Goal: Information Seeking & Learning: Learn about a topic

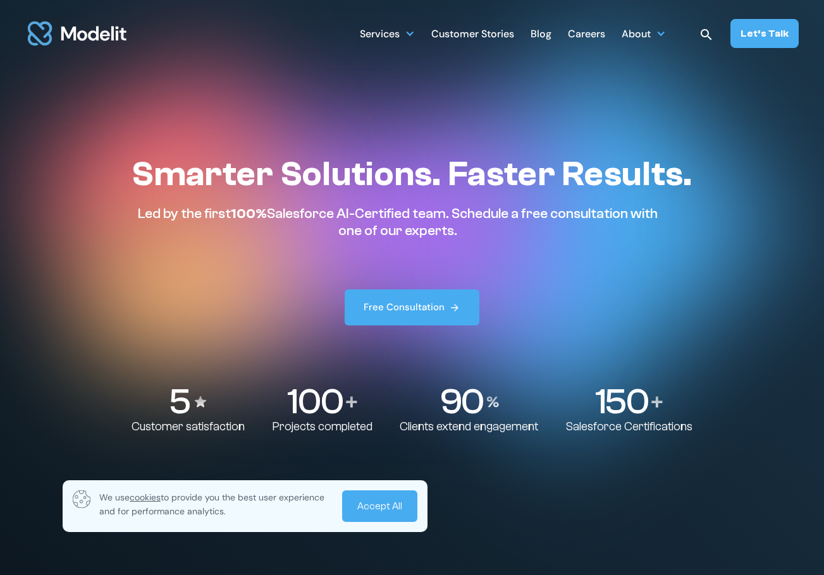
click at [457, 29] on div "Customer Stories" at bounding box center [472, 35] width 83 height 25
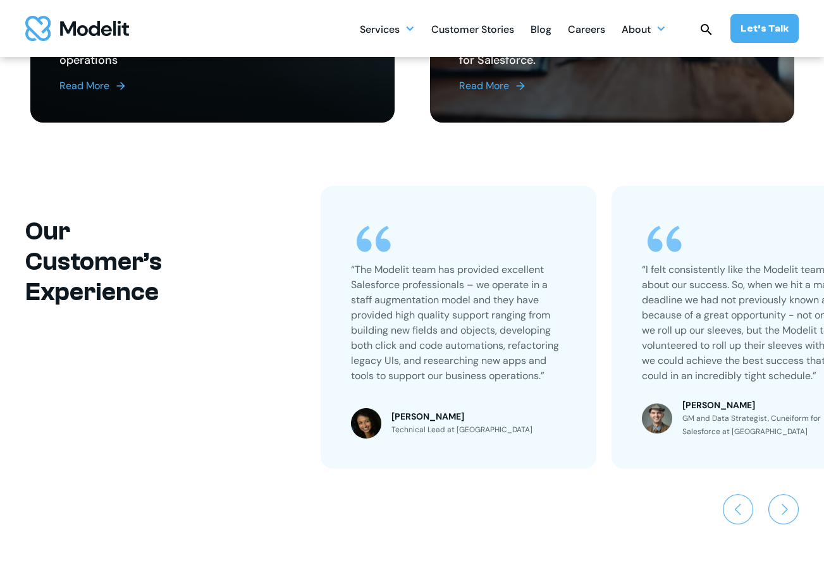
scroll to position [759, 0]
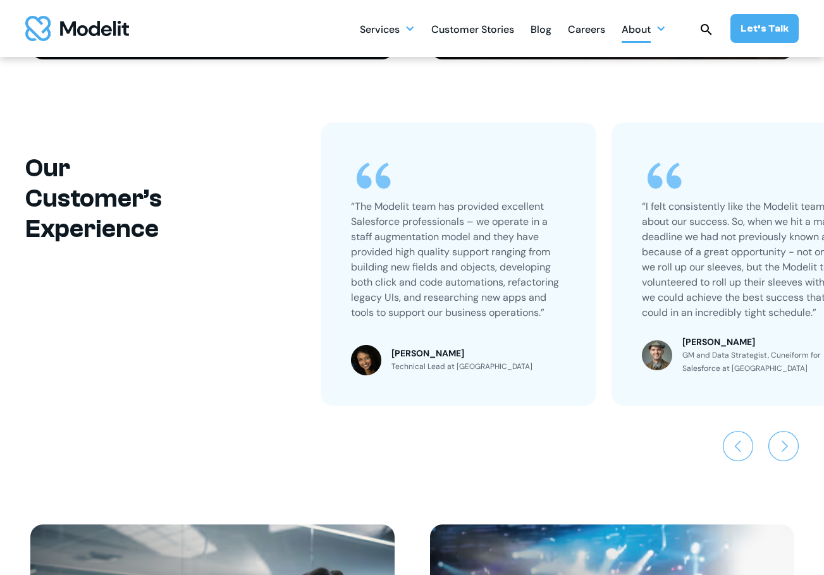
click at [665, 30] on div at bounding box center [661, 28] width 10 height 10
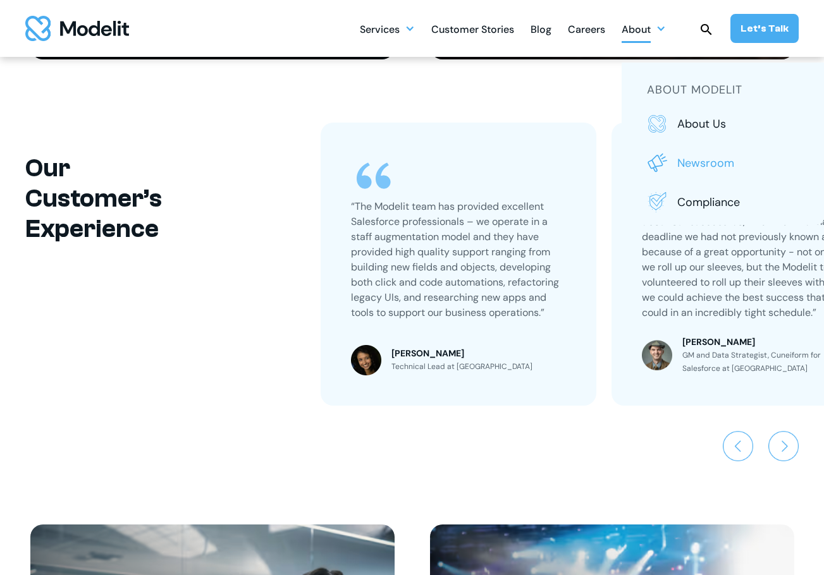
click at [700, 163] on p "Newsroom" at bounding box center [737, 163] width 121 height 16
click at [415, 28] on div at bounding box center [410, 28] width 10 height 10
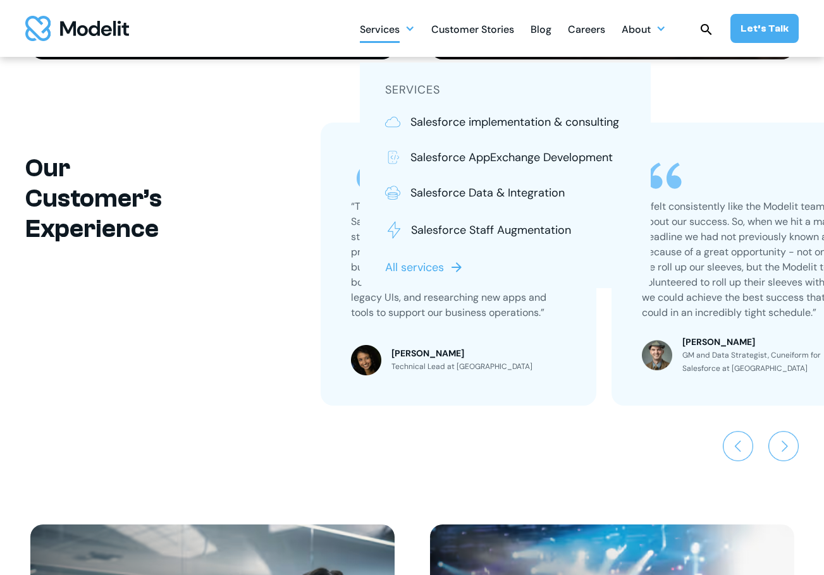
click at [305, 310] on div at bounding box center [304, 297] width 19 height 348
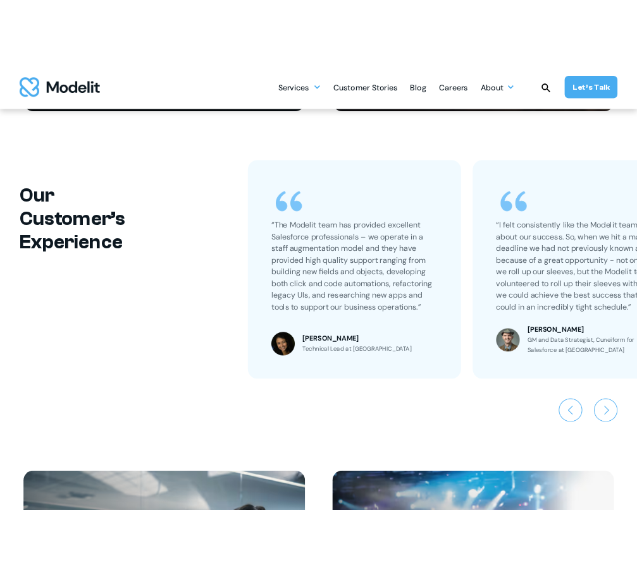
scroll to position [820, 0]
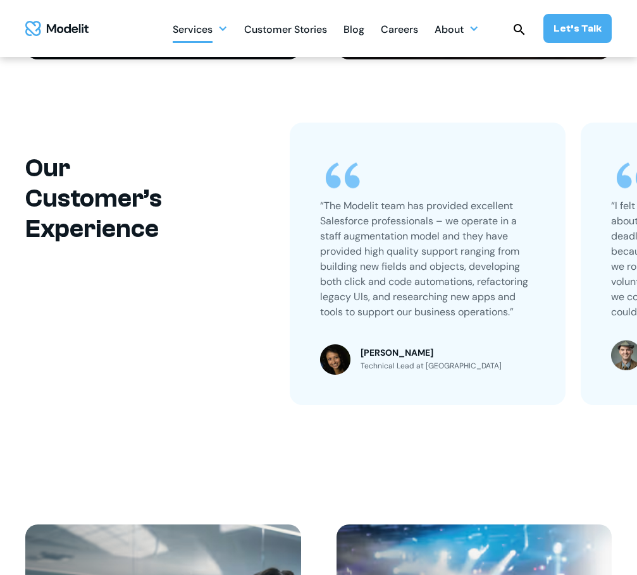
click at [227, 27] on div at bounding box center [223, 28] width 10 height 10
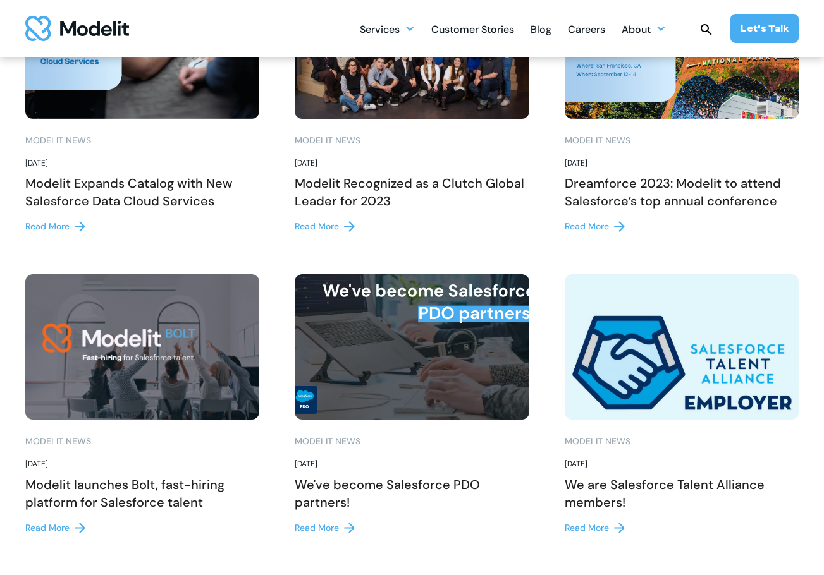
scroll to position [1138, 0]
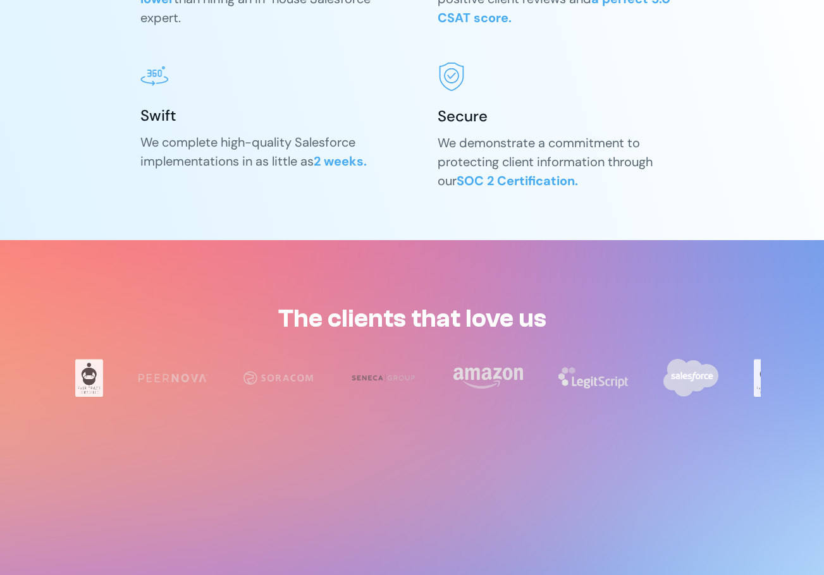
scroll to position [1834, 0]
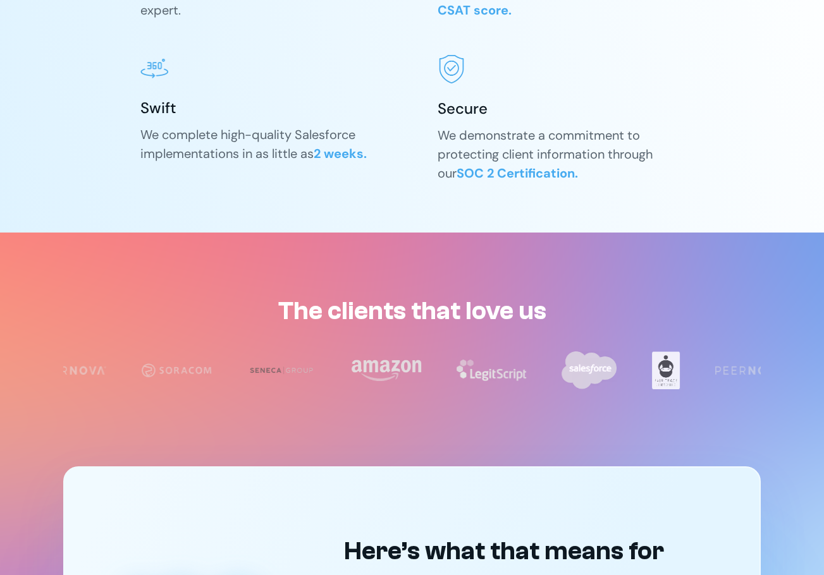
click at [148, 109] on div "Swift" at bounding box center [263, 108] width 247 height 20
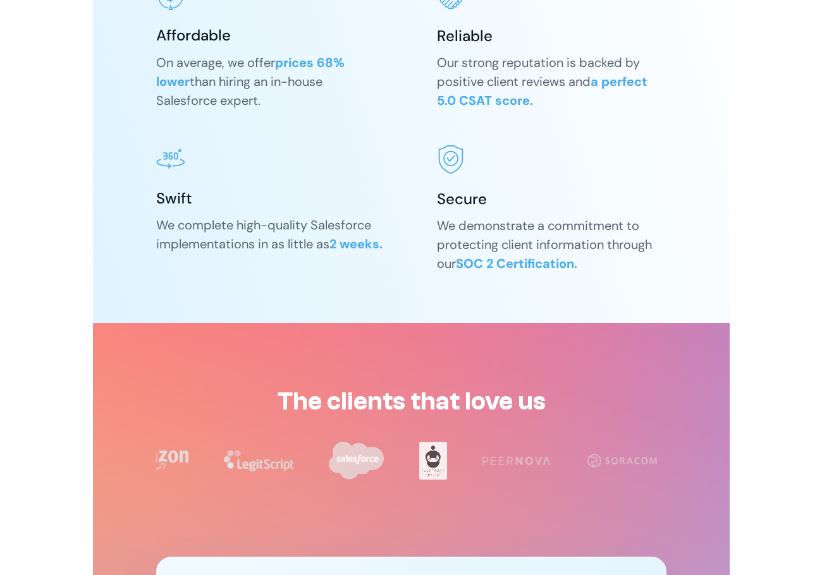
scroll to position [1707, 0]
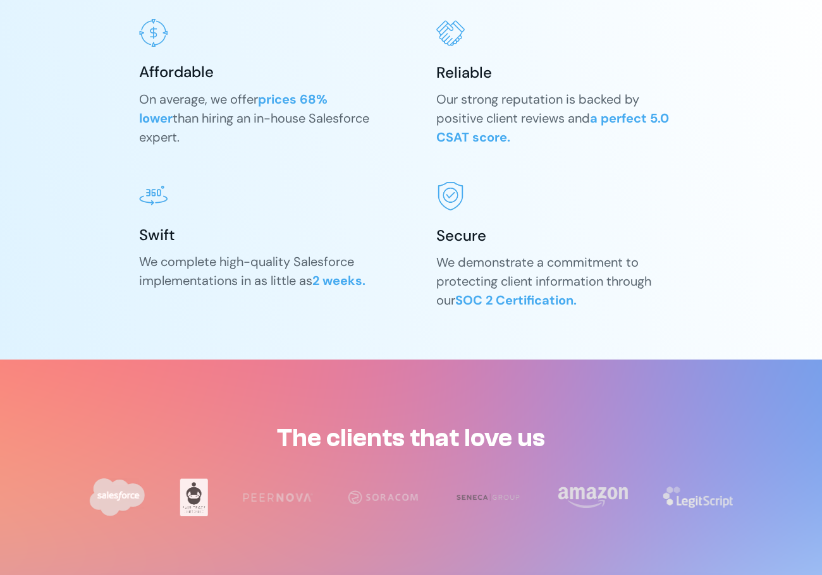
click at [543, 154] on div "Affordable On average, we offer prices 68% lower than hiring an in-house Salesf…" at bounding box center [411, 164] width 544 height 290
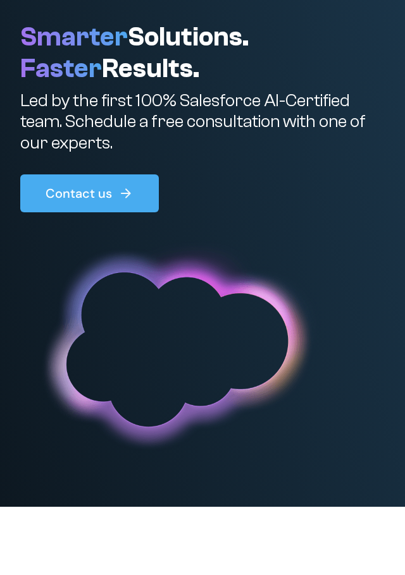
scroll to position [0, 0]
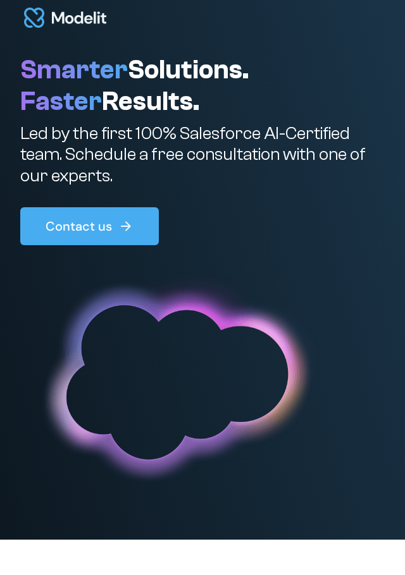
click at [261, 151] on p "Led by the first 100% Salesforce AI-Certified team. Schedule a free consultatio…" at bounding box center [202, 155] width 364 height 64
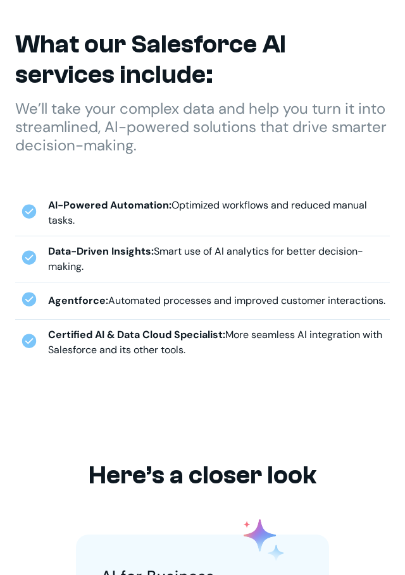
scroll to position [569, 0]
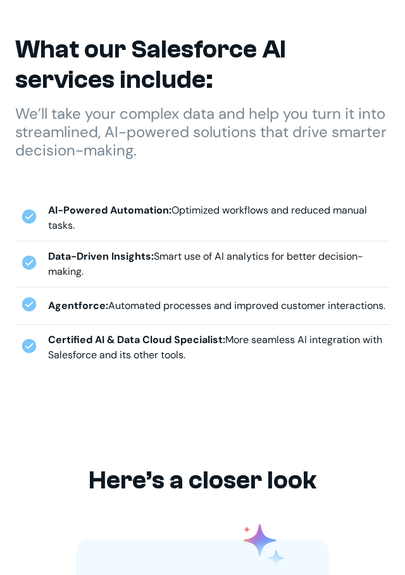
click at [172, 304] on div "Agentforce: Automated processes and improved customer interactions." at bounding box center [216, 305] width 337 height 15
click at [171, 214] on div "AI-Powered Automation: Optimized workflows and reduced manual tasks." at bounding box center [218, 218] width 341 height 30
drag, startPoint x: 50, startPoint y: 209, endPoint x: 78, endPoint y: 228, distance: 33.7
click at [78, 228] on div "AI-Powered Automation: Optimized workflows and reduced manual tasks." at bounding box center [218, 218] width 341 height 30
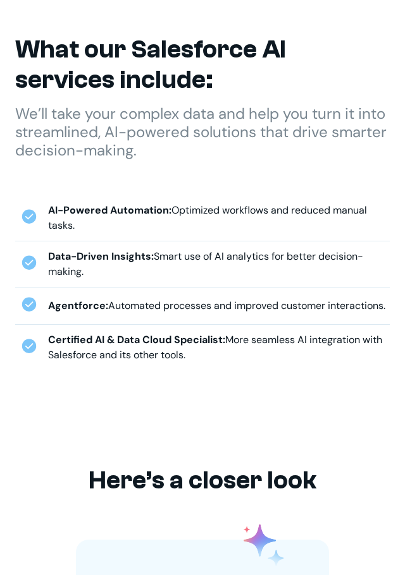
click at [76, 231] on div "AI-Powered Automation: Optimized workflows and reduced manual tasks." at bounding box center [218, 218] width 341 height 30
drag, startPoint x: 48, startPoint y: 212, endPoint x: 89, endPoint y: 224, distance: 42.8
click at [89, 224] on div "AI-Powered Automation: Optimized workflows and reduced manual tasks." at bounding box center [218, 218] width 341 height 30
click at [73, 223] on div "AI-Powered Automation: Optimized workflows and reduced manual tasks." at bounding box center [218, 218] width 341 height 30
drag, startPoint x: 75, startPoint y: 227, endPoint x: 49, endPoint y: 211, distance: 30.4
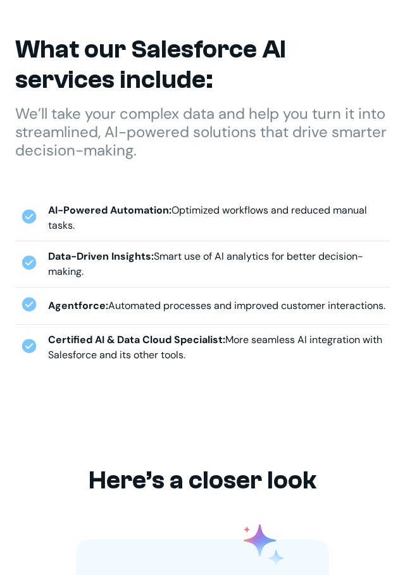
click at [49, 211] on div "AI-Powered Automation: Optimized workflows and reduced manual tasks." at bounding box center [218, 218] width 341 height 30
click at [73, 230] on div "AI-Powered Automation: Optimized workflows and reduced manual tasks." at bounding box center [218, 218] width 341 height 30
drag, startPoint x: 74, startPoint y: 226, endPoint x: 48, endPoint y: 211, distance: 30.0
click at [48, 211] on div "AI-Powered Automation: Optimized workflows and reduced manual tasks." at bounding box center [218, 218] width 341 height 30
click at [56, 219] on div "AI-Powered Automation: Optimized workflows and reduced manual tasks." at bounding box center [218, 218] width 341 height 30
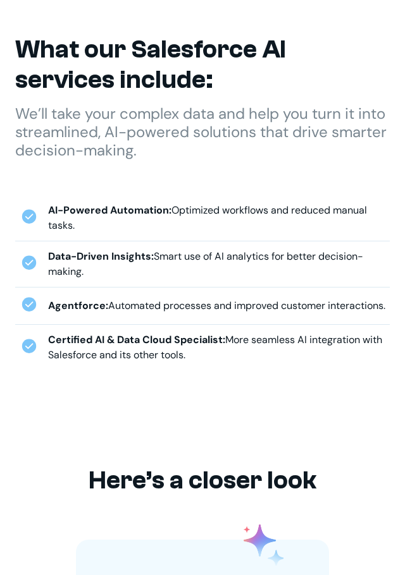
drag, startPoint x: 78, startPoint y: 228, endPoint x: 51, endPoint y: 212, distance: 32.0
click at [51, 212] on div "AI-Powered Automation: Optimized workflows and reduced manual tasks." at bounding box center [218, 218] width 341 height 30
click at [56, 214] on strong "AI-Powered Automation:" at bounding box center [109, 210] width 123 height 13
drag, startPoint x: 74, startPoint y: 227, endPoint x: 48, endPoint y: 212, distance: 30.0
click at [48, 212] on div "AI-Powered Automation: Optimized workflows and reduced manual tasks." at bounding box center [218, 218] width 341 height 30
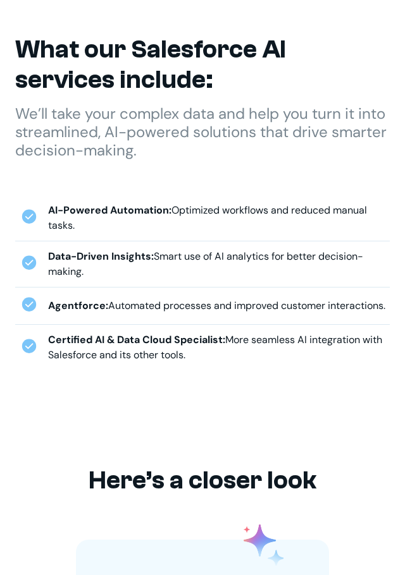
click at [70, 225] on div "AI-Powered Automation: Optimized workflows and reduced manual tasks." at bounding box center [218, 218] width 341 height 30
click at [78, 226] on div "AI-Powered Automation: Optimized workflows and reduced manual tasks." at bounding box center [218, 218] width 341 height 30
click at [72, 225] on div "AI-Powered Automation: Optimized workflows and reduced manual tasks." at bounding box center [218, 218] width 341 height 30
drag, startPoint x: 68, startPoint y: 222, endPoint x: 51, endPoint y: 211, distance: 20.2
click at [51, 211] on div "AI-Powered Automation: Optimized workflows and reduced manual tasks." at bounding box center [218, 218] width 341 height 30
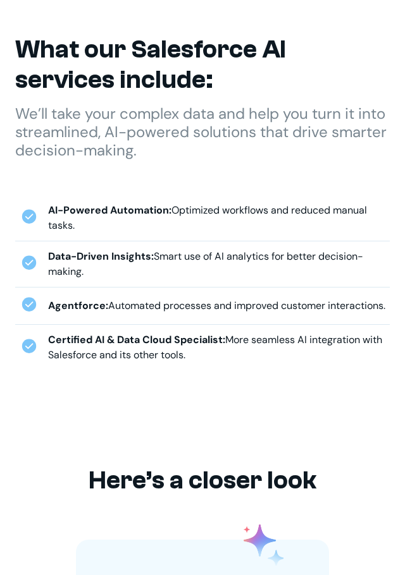
click at [75, 227] on div "AI-Powered Automation: Optimized workflows and reduced manual tasks." at bounding box center [218, 218] width 341 height 30
drag, startPoint x: 71, startPoint y: 224, endPoint x: 58, endPoint y: 219, distance: 14.4
click at [47, 209] on div "AI-Powered Automation: Optimized workflows and reduced manual tasks." at bounding box center [202, 218] width 374 height 46
drag, startPoint x: 61, startPoint y: 221, endPoint x: 78, endPoint y: 229, distance: 19.5
click at [61, 221] on div "AI-Powered Automation: Optimized workflows and reduced manual tasks." at bounding box center [218, 218] width 341 height 30
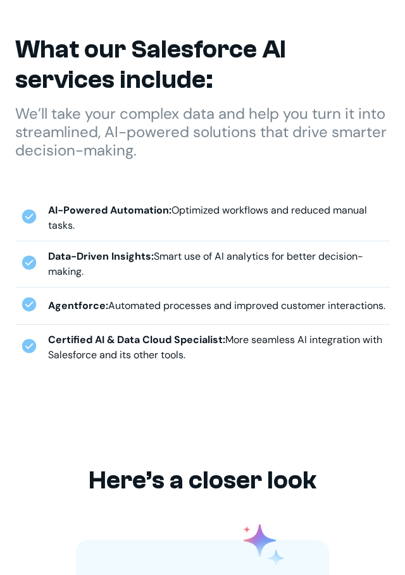
click at [77, 228] on div "AI-Powered Automation: Optimized workflows and reduced manual tasks." at bounding box center [218, 218] width 341 height 30
click at [77, 227] on div "AI-Powered Automation: Optimized workflows and reduced manual tasks." at bounding box center [218, 218] width 341 height 30
click at [68, 209] on strong "AI-Powered Automation:" at bounding box center [109, 210] width 123 height 13
click at [77, 216] on strong "AI-Powered Automation:" at bounding box center [109, 210] width 123 height 13
click at [110, 211] on strong "AI-Powered Automation:" at bounding box center [109, 210] width 123 height 13
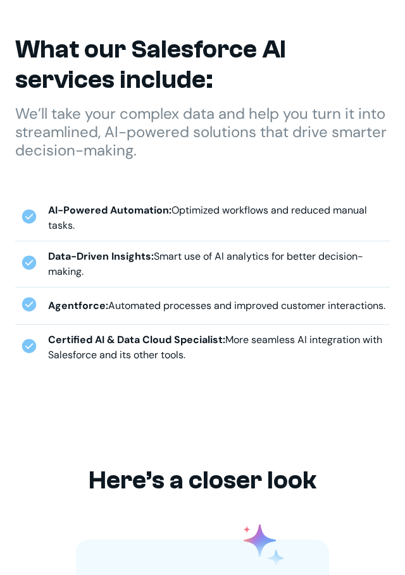
click at [116, 254] on strong "Data-Driven Insights:" at bounding box center [101, 256] width 106 height 13
click at [118, 252] on strong "Data-Driven Insights:" at bounding box center [101, 256] width 106 height 13
drag, startPoint x: 49, startPoint y: 209, endPoint x: 206, endPoint y: 352, distance: 212.6
click at [206, 352] on div "AI-Powered Automation: Optimized workflows and reduced manual tasks. Data-Drive…" at bounding box center [202, 282] width 374 height 175
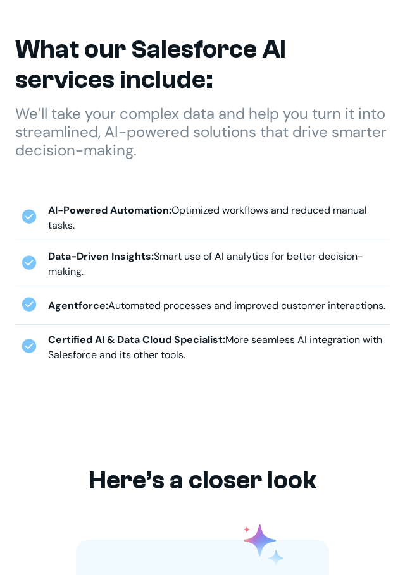
click at [193, 358] on div "Certified AI & Data Cloud Specialist: More seamless AI integration with Salesfo…" at bounding box center [218, 348] width 341 height 30
click at [86, 266] on div "Data-Driven Insights: Smart use of AI analytics for better decision-making." at bounding box center [218, 264] width 341 height 30
click at [84, 270] on div "Data-Driven Insights: Smart use of AI analytics for better decision-making." at bounding box center [218, 264] width 341 height 30
click at [76, 224] on div "AI-Powered Automation: Optimized workflows and reduced manual tasks." at bounding box center [218, 218] width 341 height 30
click at [70, 227] on div "AI-Powered Automation: Optimized workflows and reduced manual tasks." at bounding box center [218, 218] width 341 height 30
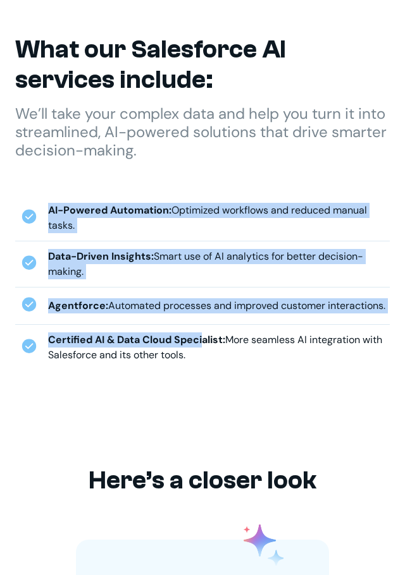
drag, startPoint x: 46, startPoint y: 209, endPoint x: 200, endPoint y: 346, distance: 206.0
click at [200, 346] on div "AI-Powered Automation: Optimized workflows and reduced manual tasks. Data-Drive…" at bounding box center [202, 282] width 374 height 175
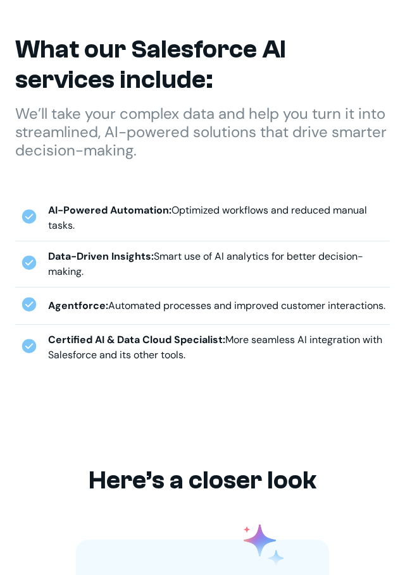
click at [192, 352] on div "Certified AI & Data Cloud Specialist: More seamless AI integration with Salesfo…" at bounding box center [218, 348] width 341 height 30
click at [191, 350] on div "Certified AI & Data Cloud Specialist: More seamless AI integration with Salesfo…" at bounding box center [218, 348] width 341 height 30
click at [128, 384] on section "What our Salesforce AI services include: We’ll take your complex data and help …" at bounding box center [202, 196] width 405 height 450
click at [186, 302] on div "Agentforce: Automated processes and improved customer interactions." at bounding box center [216, 305] width 337 height 15
click at [209, 310] on div "Agentforce: Automated processes and improved customer interactions." at bounding box center [216, 305] width 337 height 15
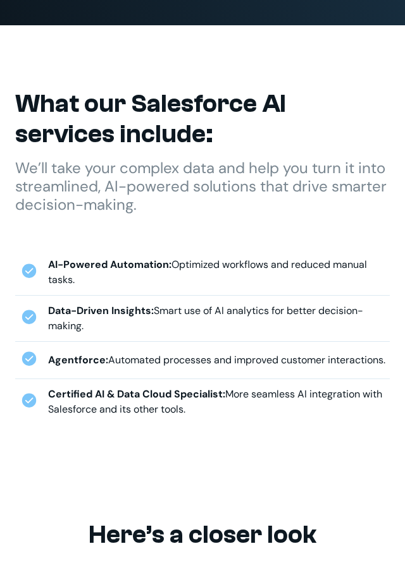
scroll to position [506, 0]
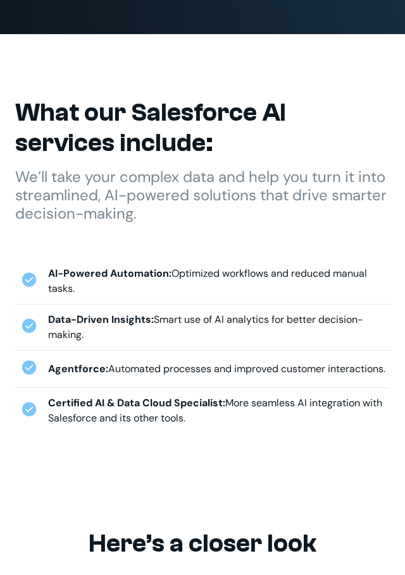
click at [197, 326] on div "Data-Driven Insights: Smart use of AI analytics for better decision-making." at bounding box center [218, 327] width 341 height 30
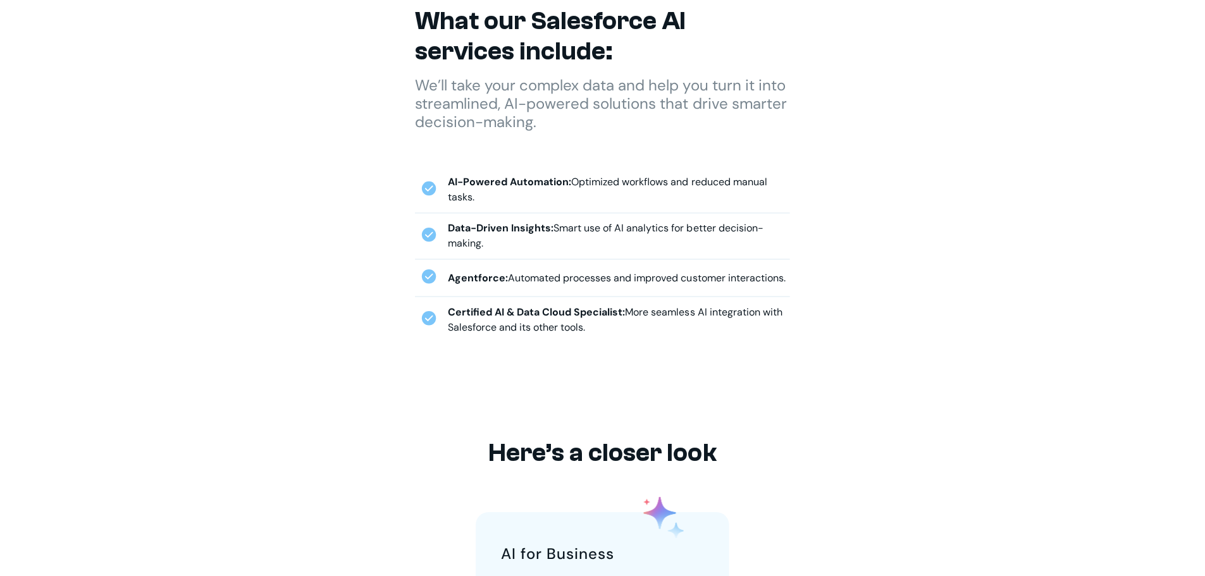
scroll to position [569, 0]
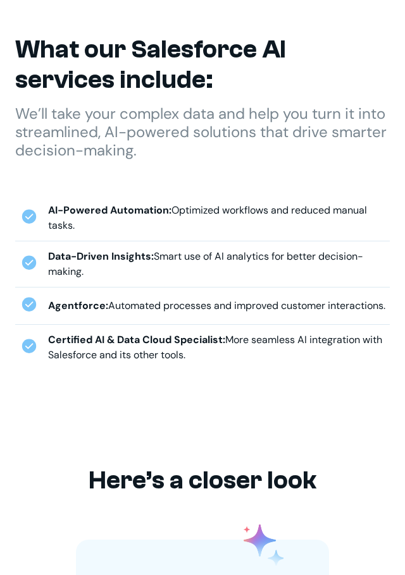
click at [219, 343] on strong "Certified AI & Data Cloud Specialist:" at bounding box center [136, 339] width 177 height 13
click at [221, 348] on div "Certified AI & Data Cloud Specialist: More seamless AI integration with Salesfo…" at bounding box center [218, 348] width 341 height 30
click at [221, 350] on div "Certified AI & Data Cloud Specialist: More seamless AI integration with Salesfo…" at bounding box center [218, 348] width 341 height 30
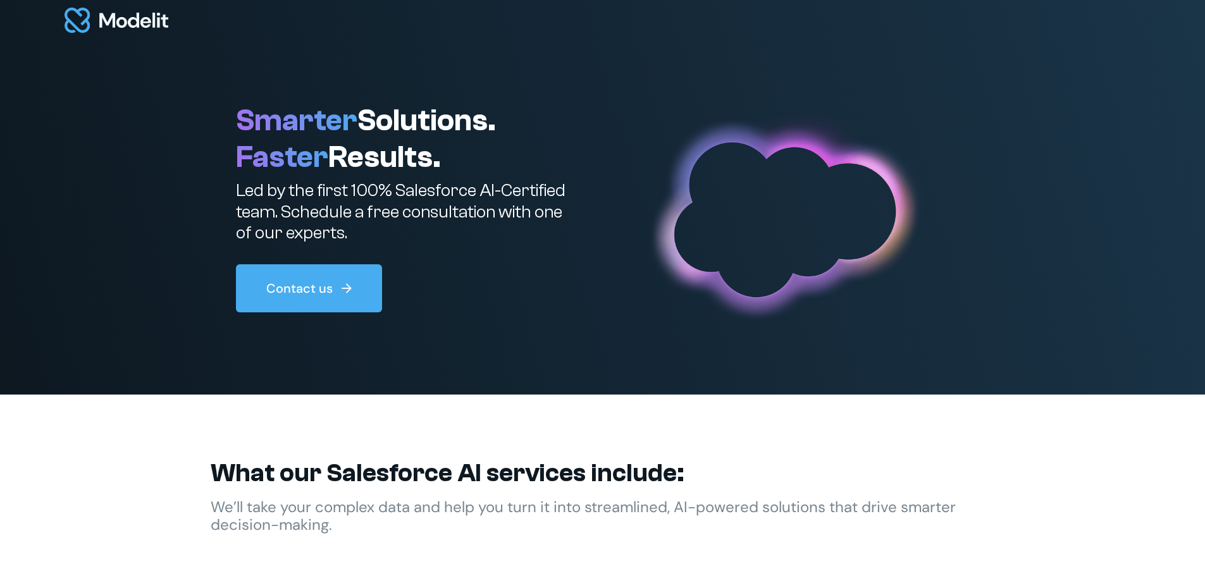
scroll to position [569, 0]
